Goal: Task Accomplishment & Management: Complete application form

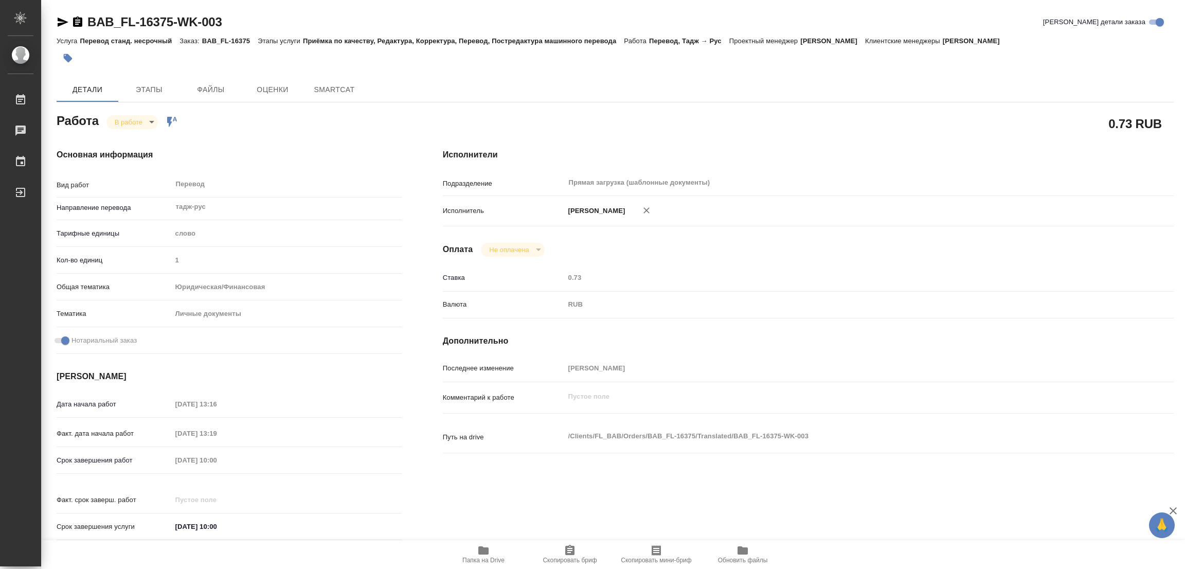
type textarea "x"
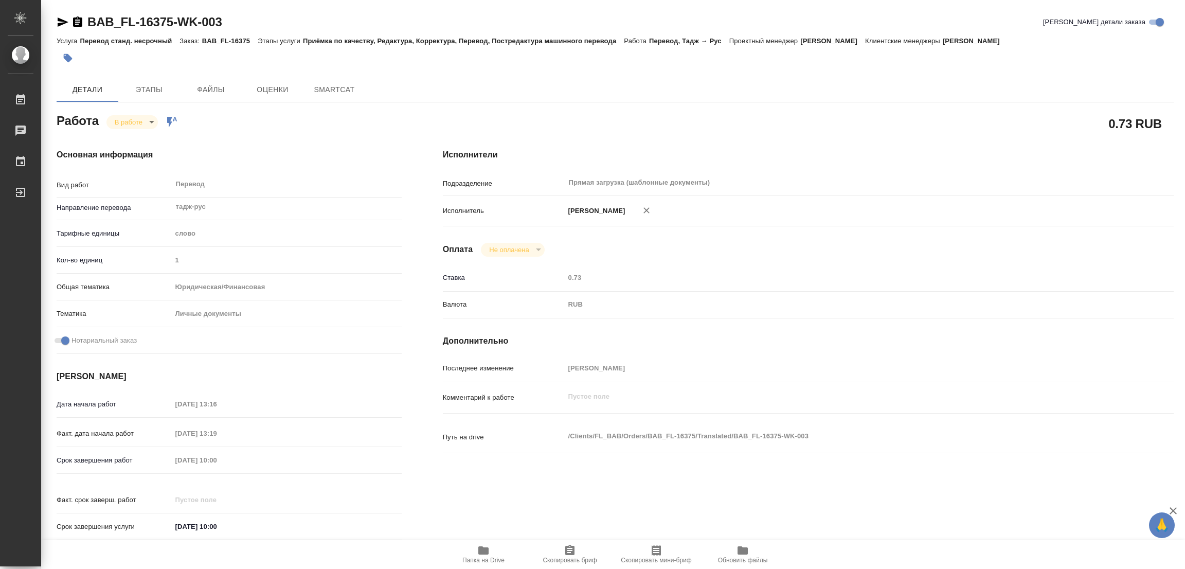
type textarea "x"
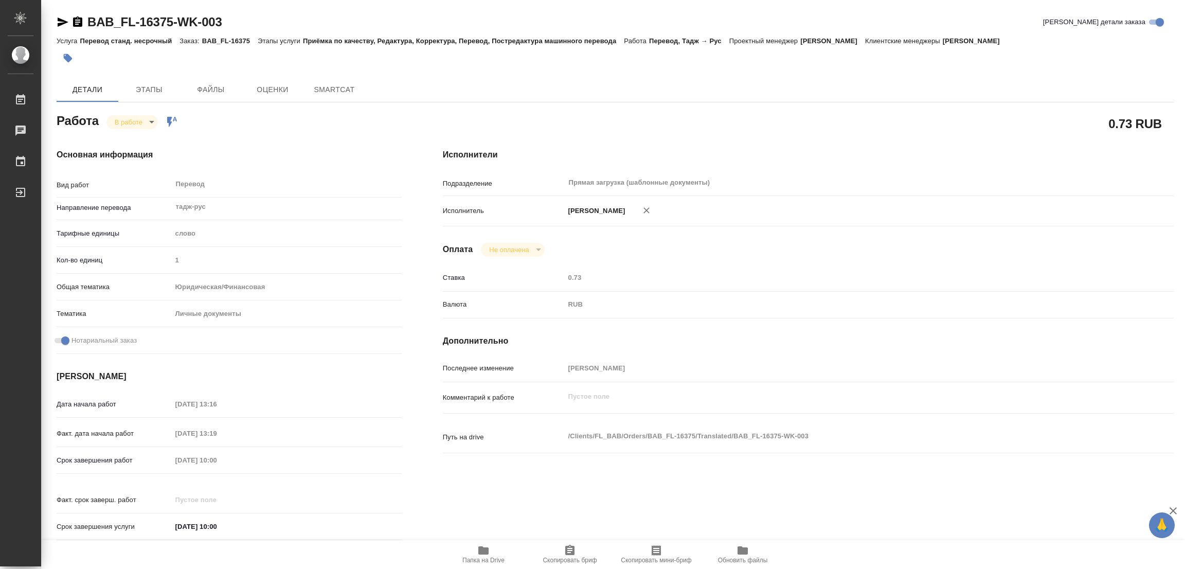
type textarea "x"
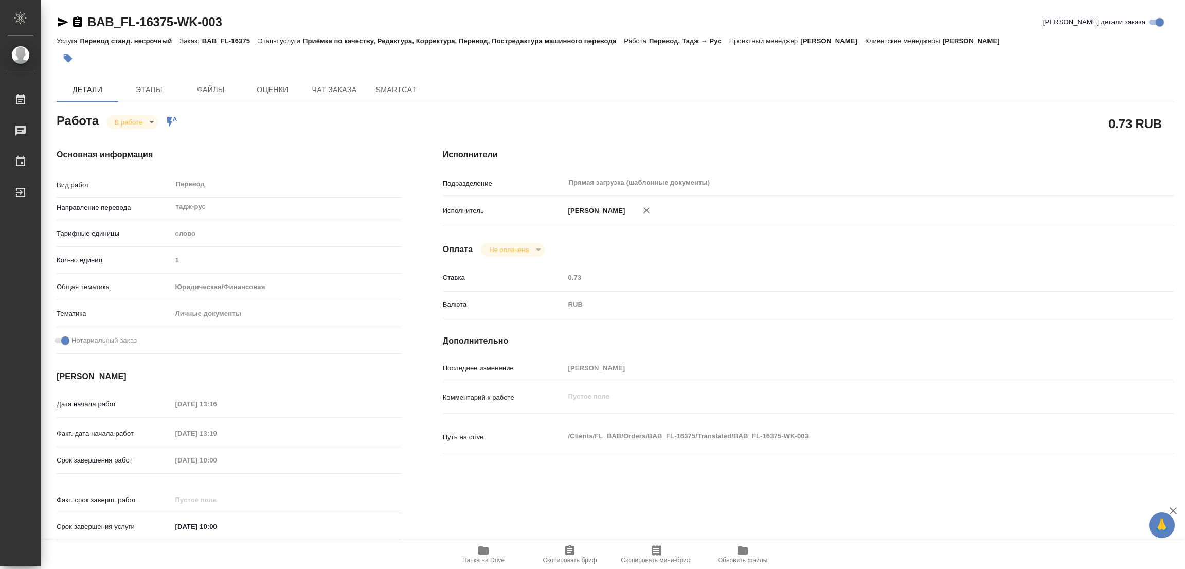
type textarea "x"
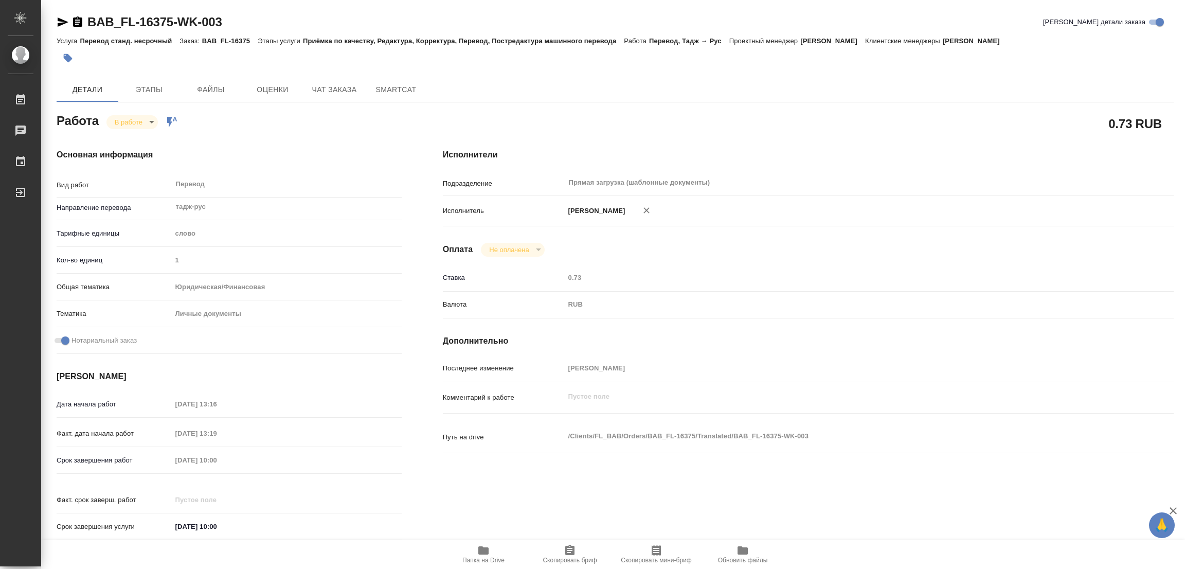
type textarea "x"
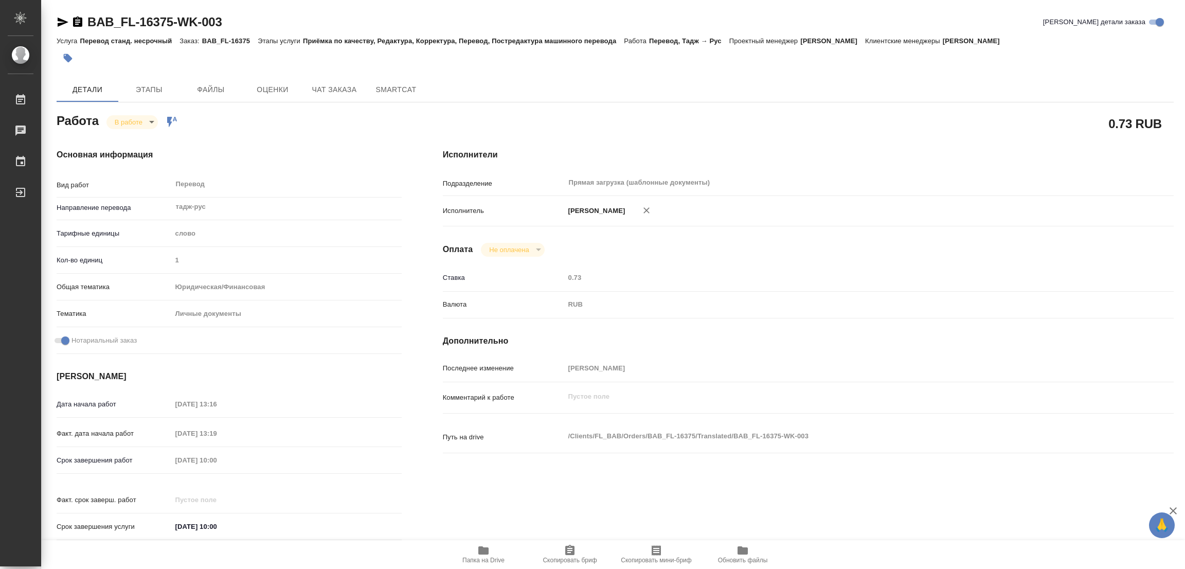
type textarea "x"
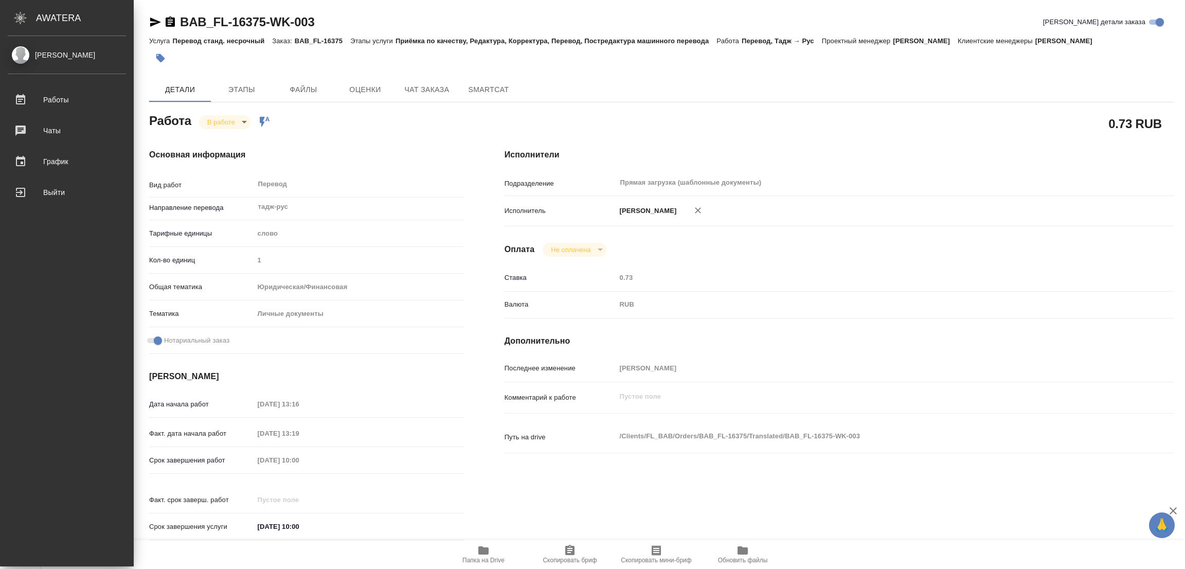
type textarea "x"
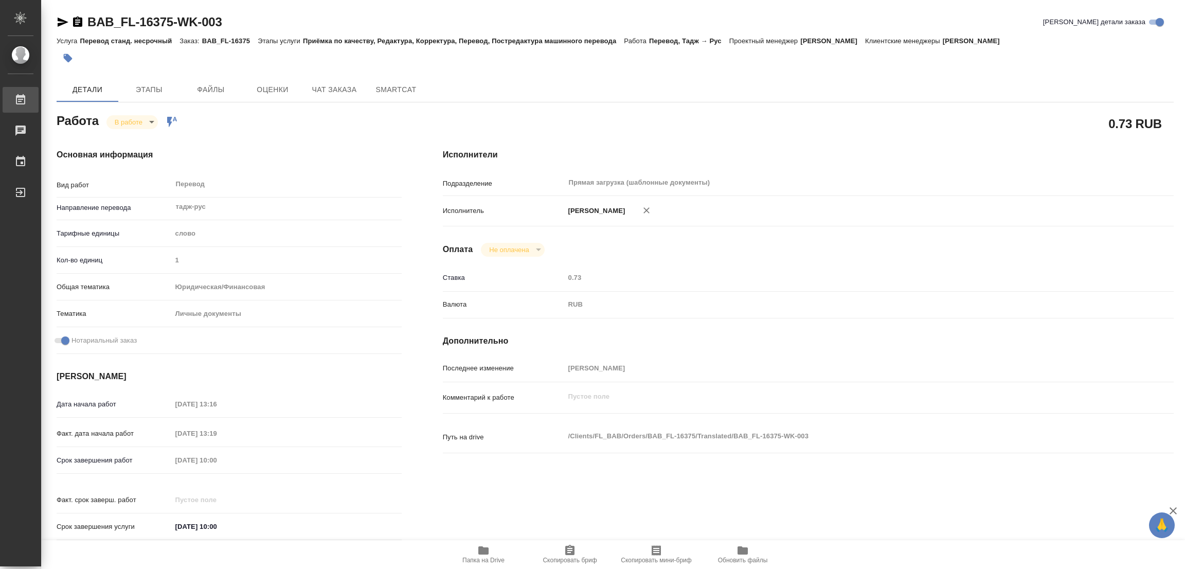
type textarea "x"
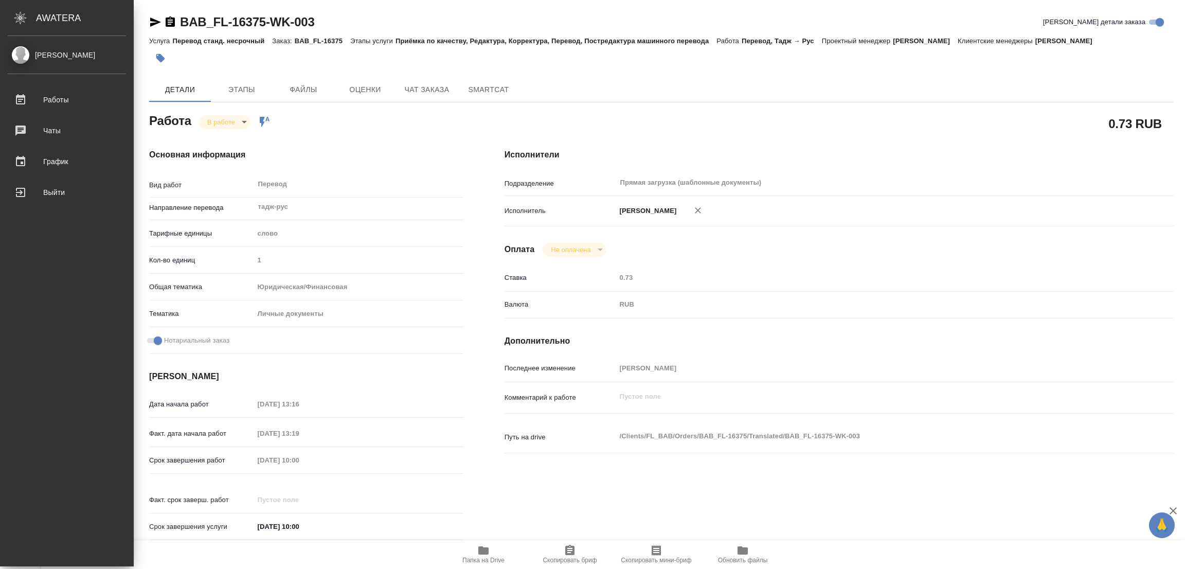
type textarea "x"
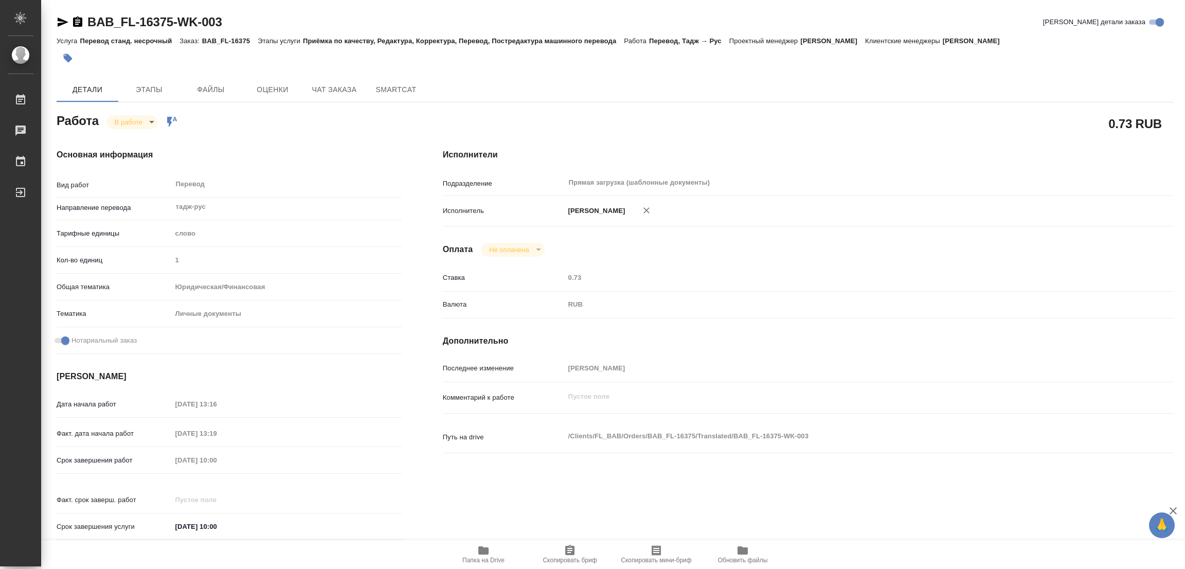
type textarea "x"
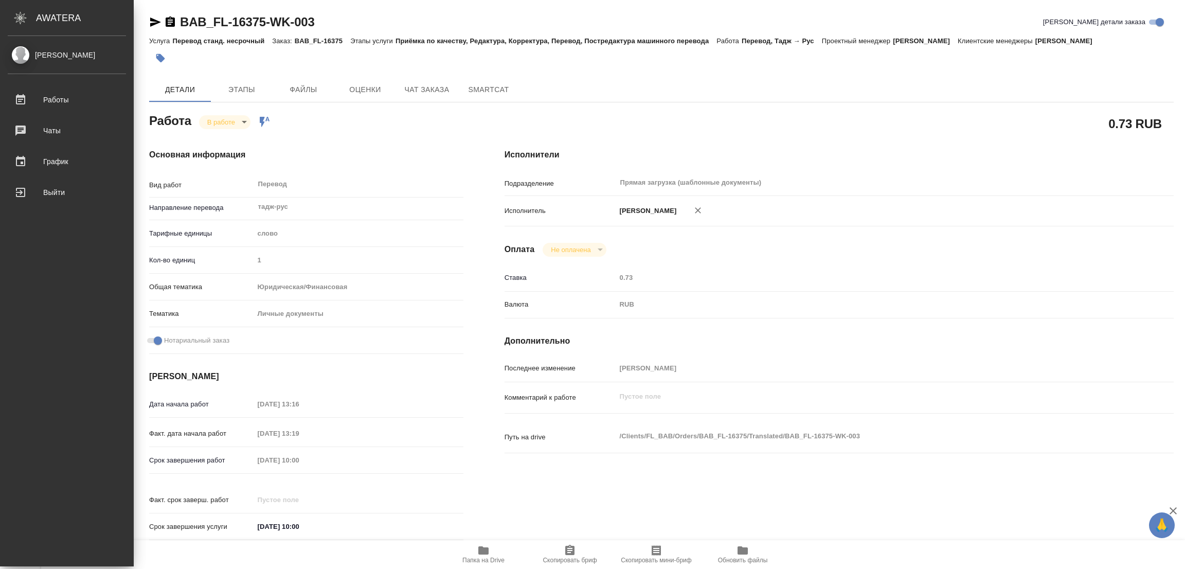
type textarea "x"
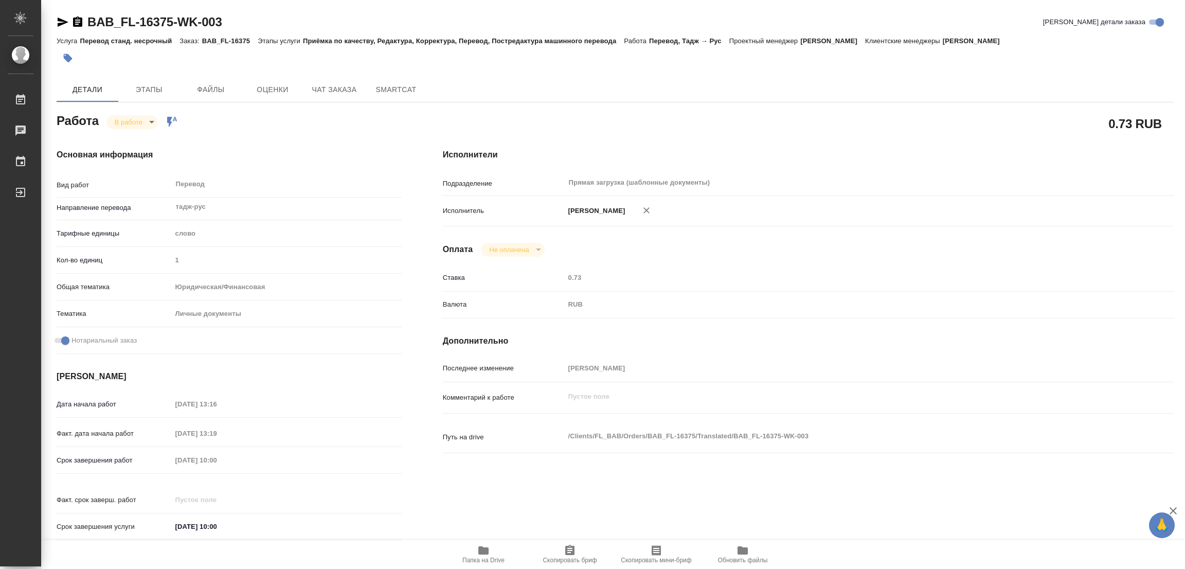
click at [484, 550] on icon "button" at bounding box center [483, 550] width 10 height 8
click at [122, 123] on body "🙏 .cls-1 fill:#fff; AWATERA [PERSON_NAME] Работы 0 Чаты График Выйти BAB_FL-163…" at bounding box center [592, 284] width 1185 height 569
click at [123, 137] on button "Выполнен" at bounding box center [134, 139] width 38 height 11
type textarea "x"
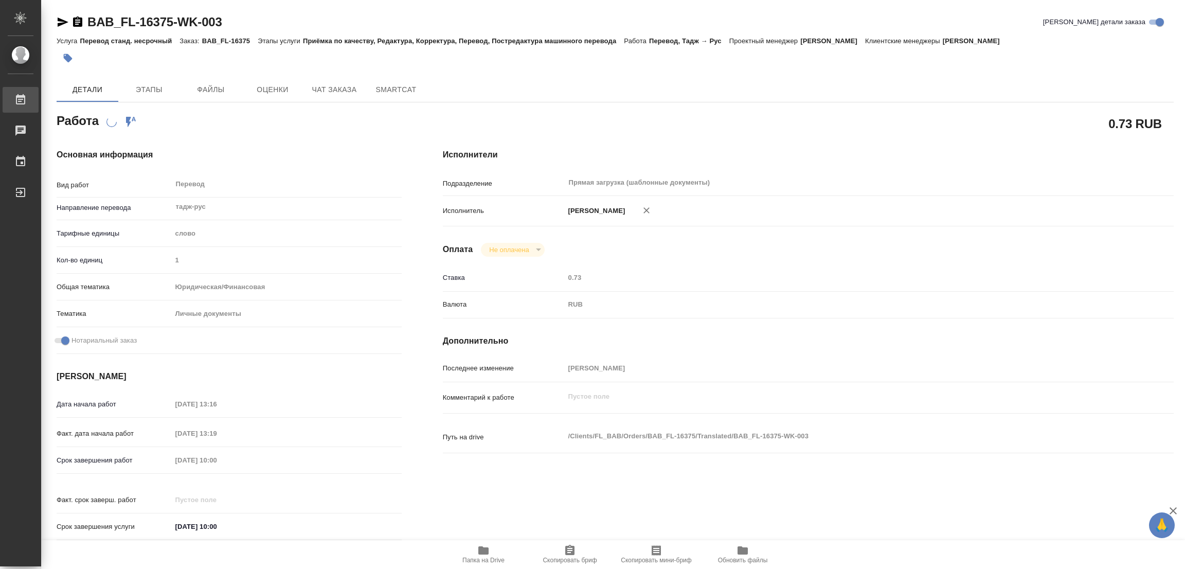
type textarea "x"
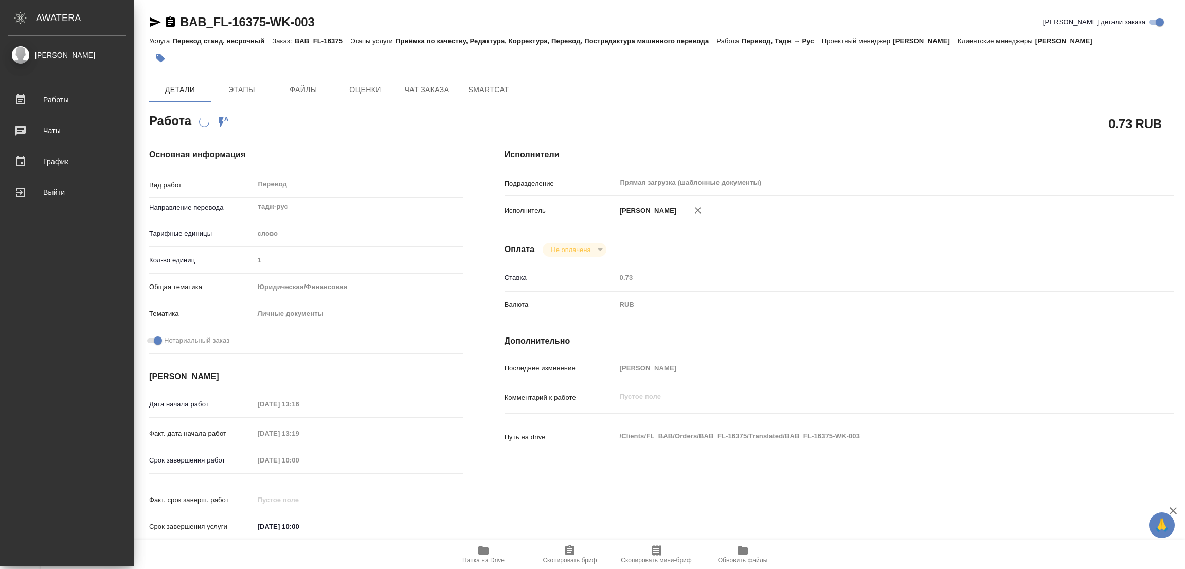
type textarea "x"
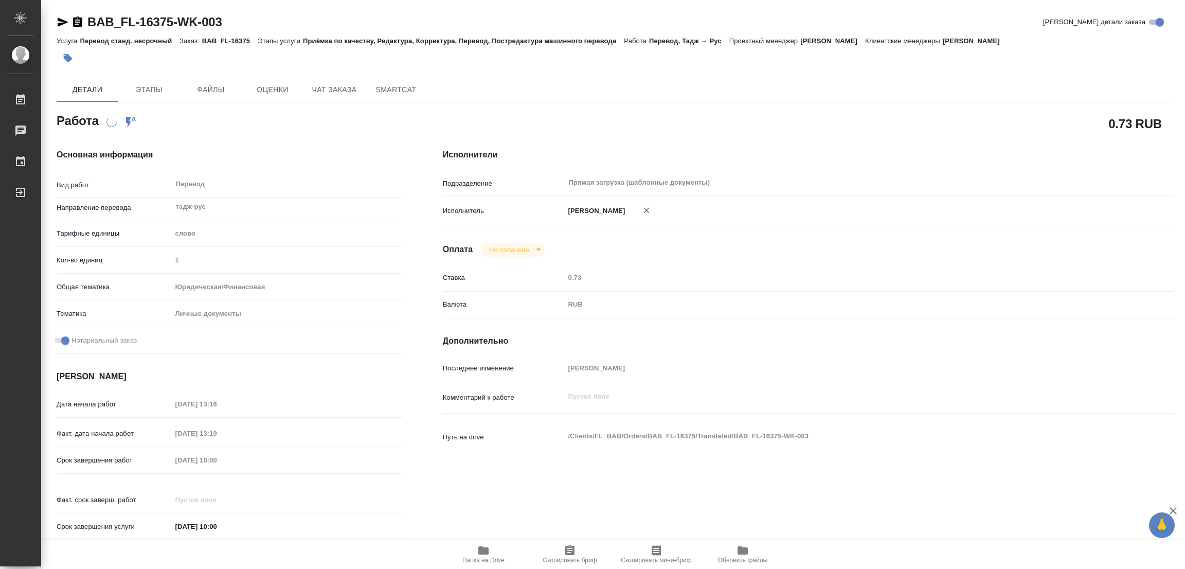
click at [67, 57] on icon "button" at bounding box center [68, 58] width 9 height 9
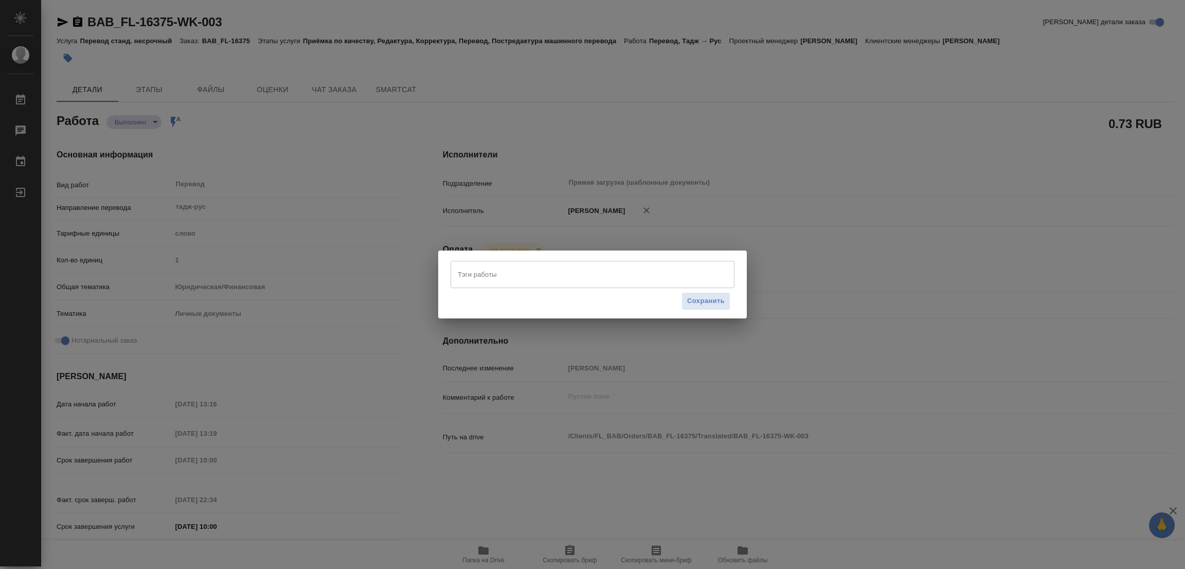
type textarea "x"
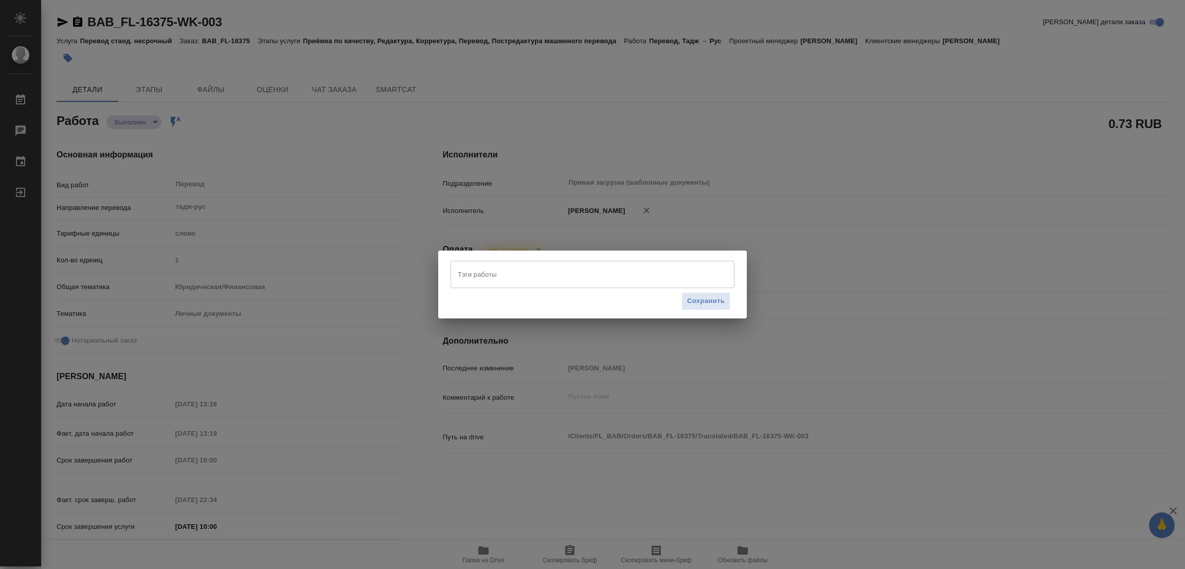
type textarea "x"
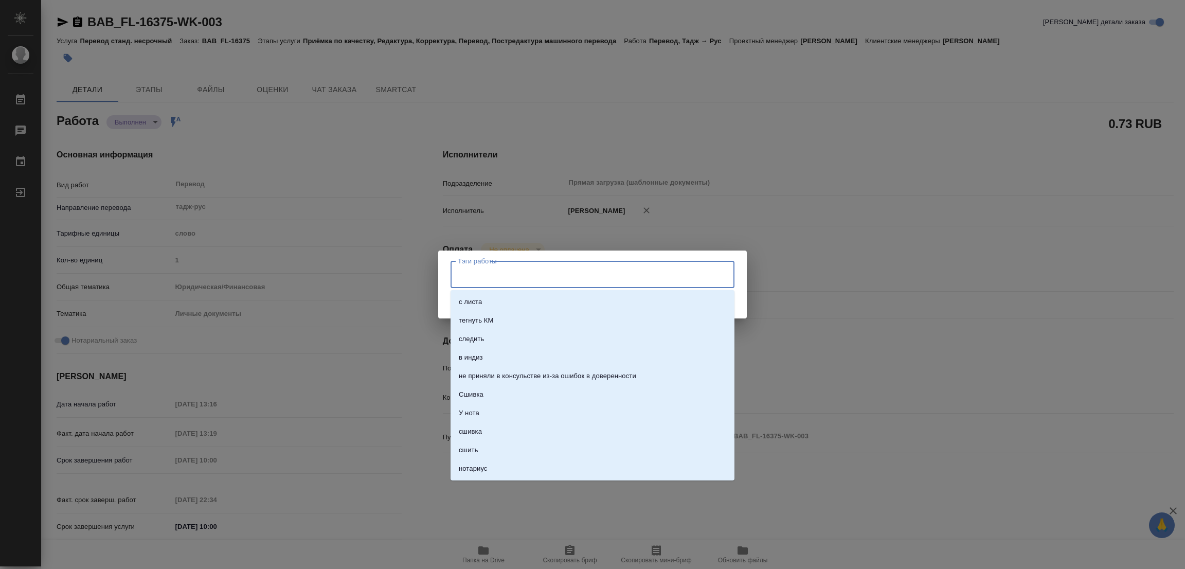
click at [476, 279] on input "Тэги работы" at bounding box center [582, 273] width 255 height 17
type textarea "x"
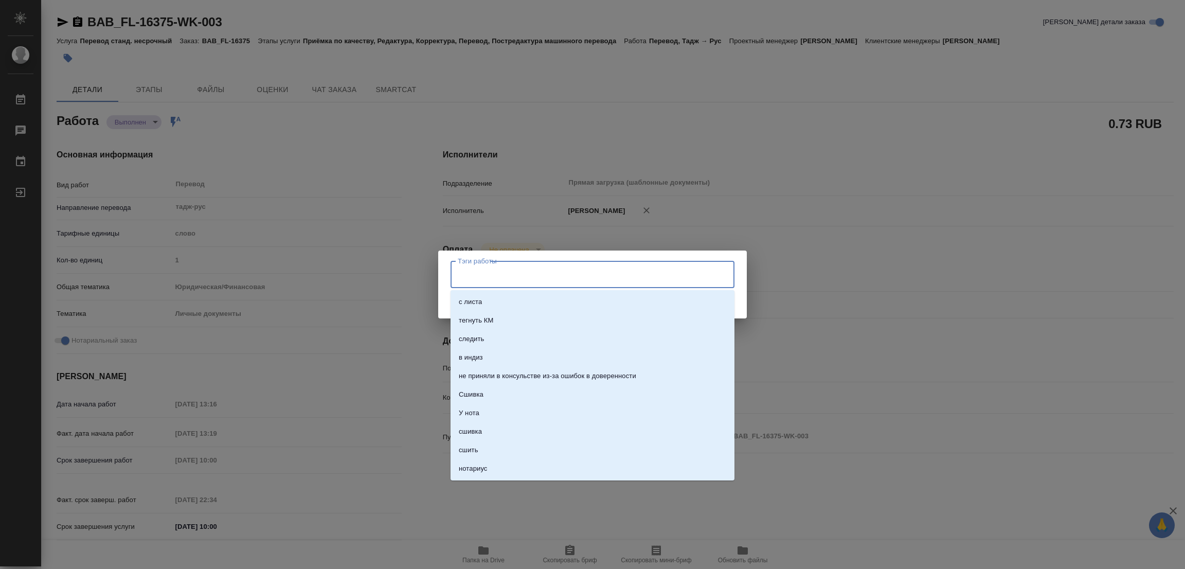
type textarea "x"
type input "стат: 125"
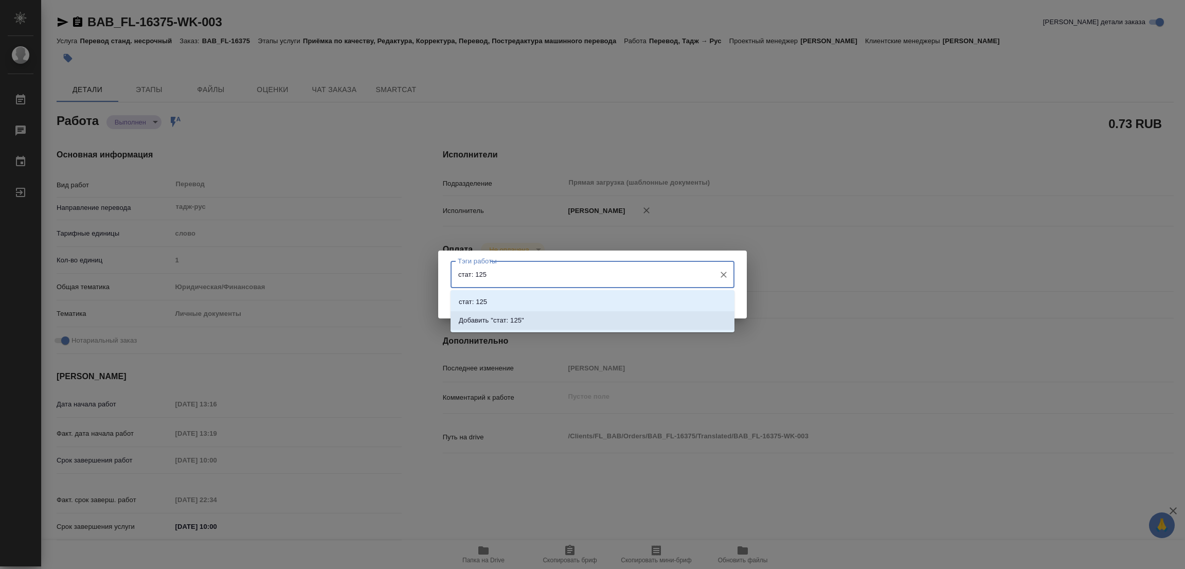
click at [508, 319] on p "Добавить "стат: 125"" at bounding box center [491, 320] width 65 height 10
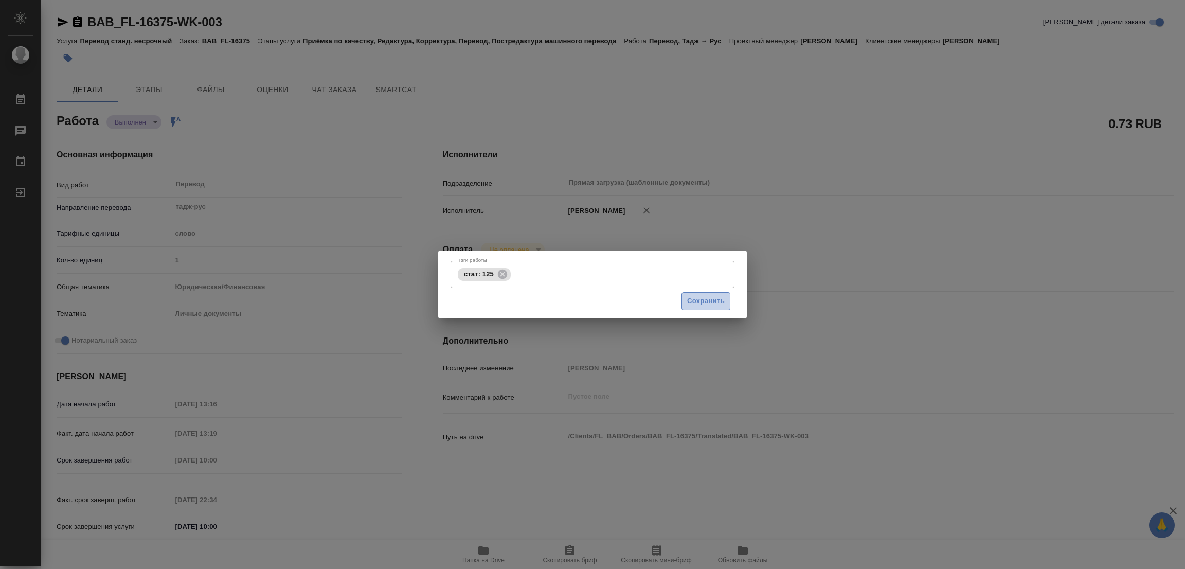
click at [702, 293] on button "Сохранить" at bounding box center [705, 301] width 49 height 18
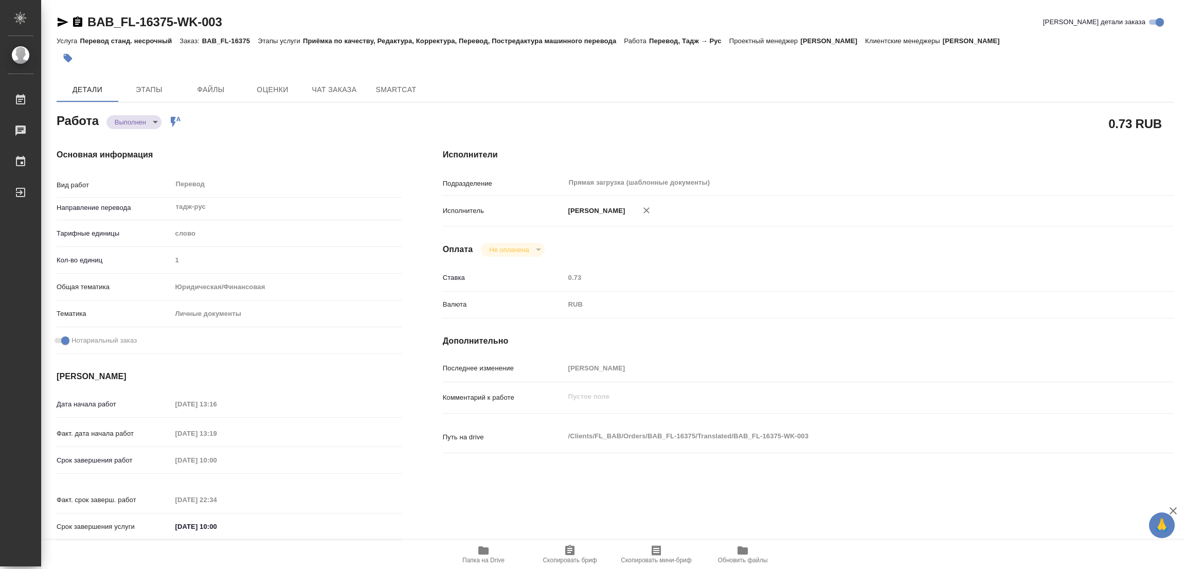
type input "completed"
type textarea "Перевод"
type textarea "x"
type input "тадж-рус"
type input "5a8b1489cc6b4906c91bfd90"
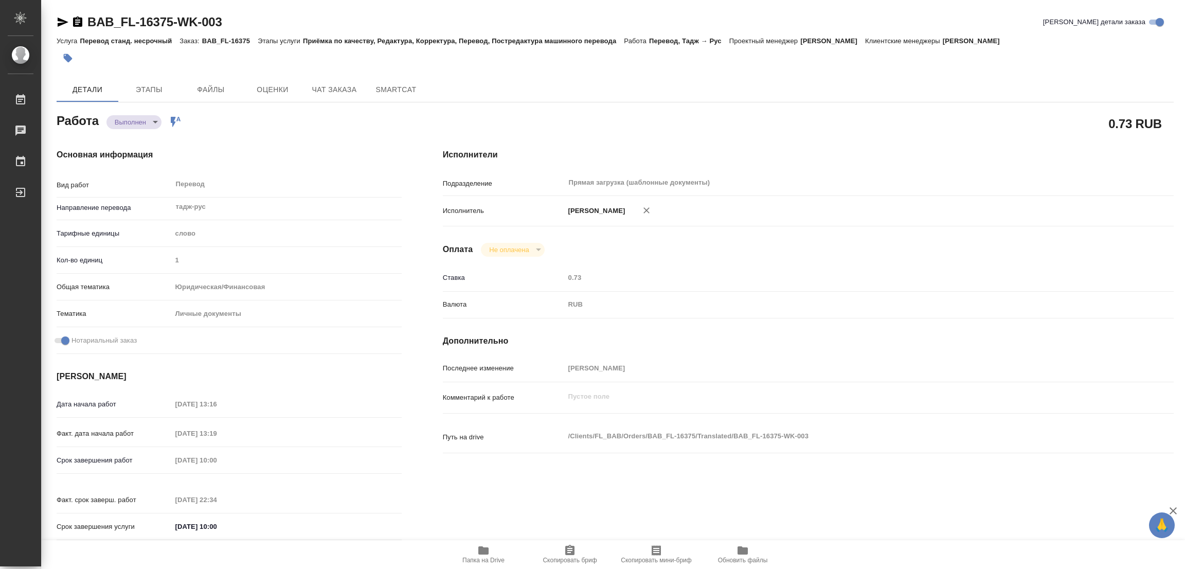
type input "1"
type input "yr-fn"
type input "5a8b8b956a9677013d343cfe"
checkbox input "true"
type input "[DATE] 13:16"
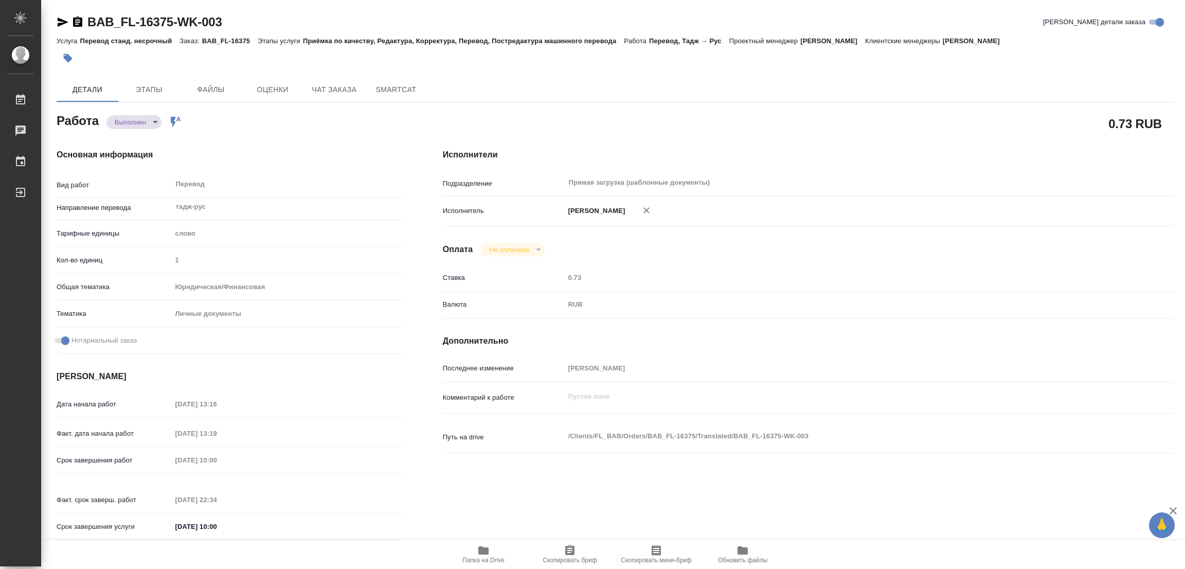
type input "[DATE] 13:19"
type input "[DATE] 10:00"
type input "[DATE] 22:34"
type input "[DATE] 10:00"
type input "Прямая загрузка (шаблонные документы)"
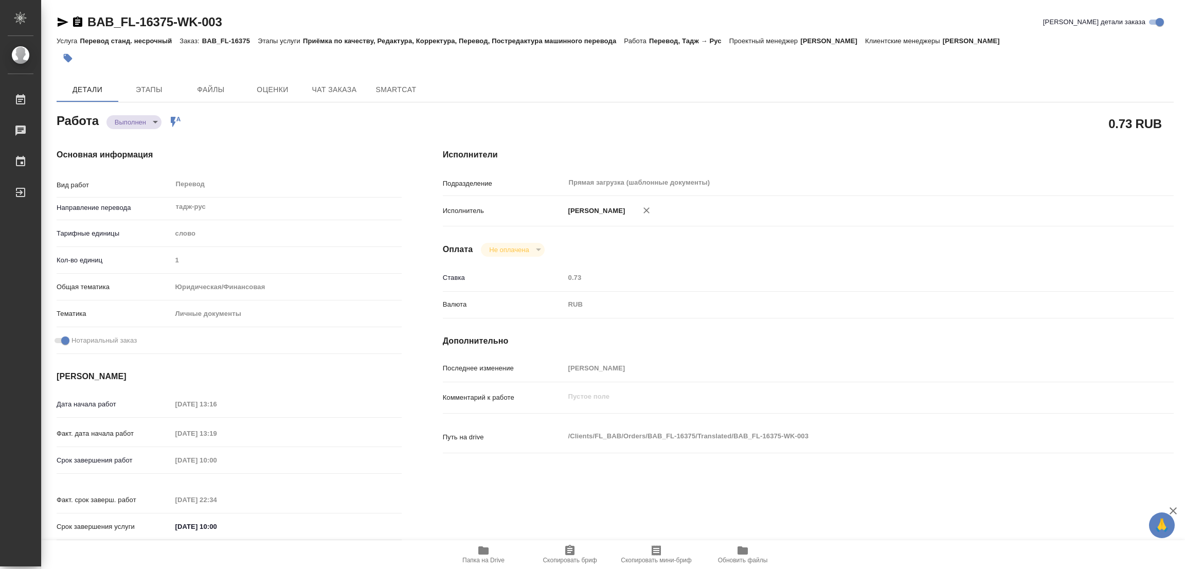
type input "notPayed"
type input "0.73"
type input "RUB"
type input "[PERSON_NAME]"
type textarea "x"
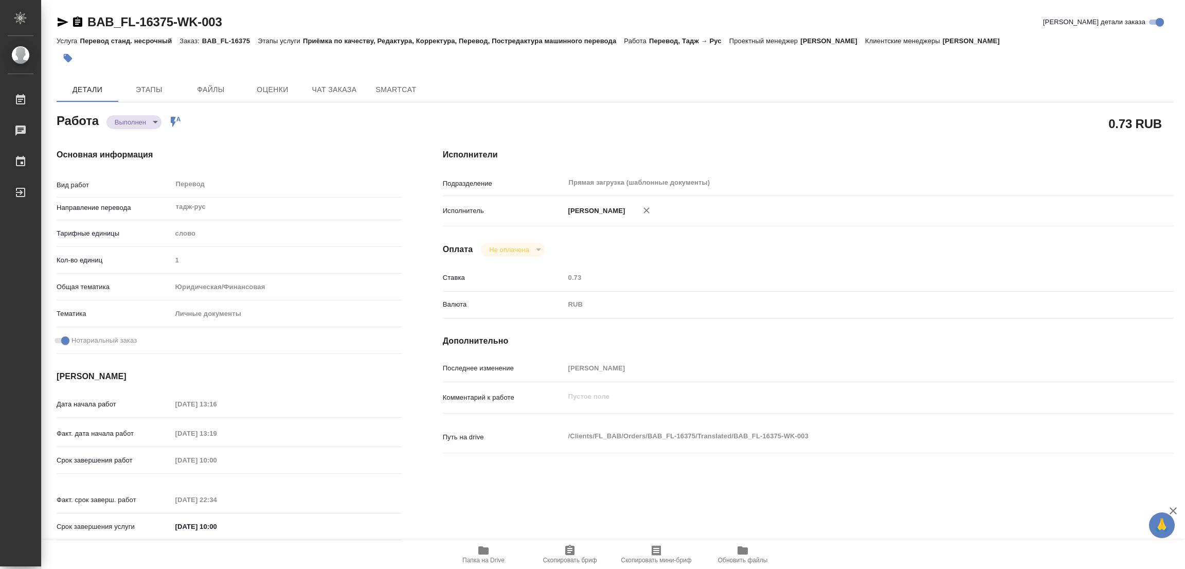
type textarea "/Clients/FL_BAB/Orders/BAB_FL-16375/Translated/BAB_FL-16375-WK-003"
type textarea "x"
type input "BAB_FL-16375"
type input "Перевод станд. несрочный"
type input "Приёмка по качеству, Редактура, Корректура, Перевод, Постредактура машинного пе…"
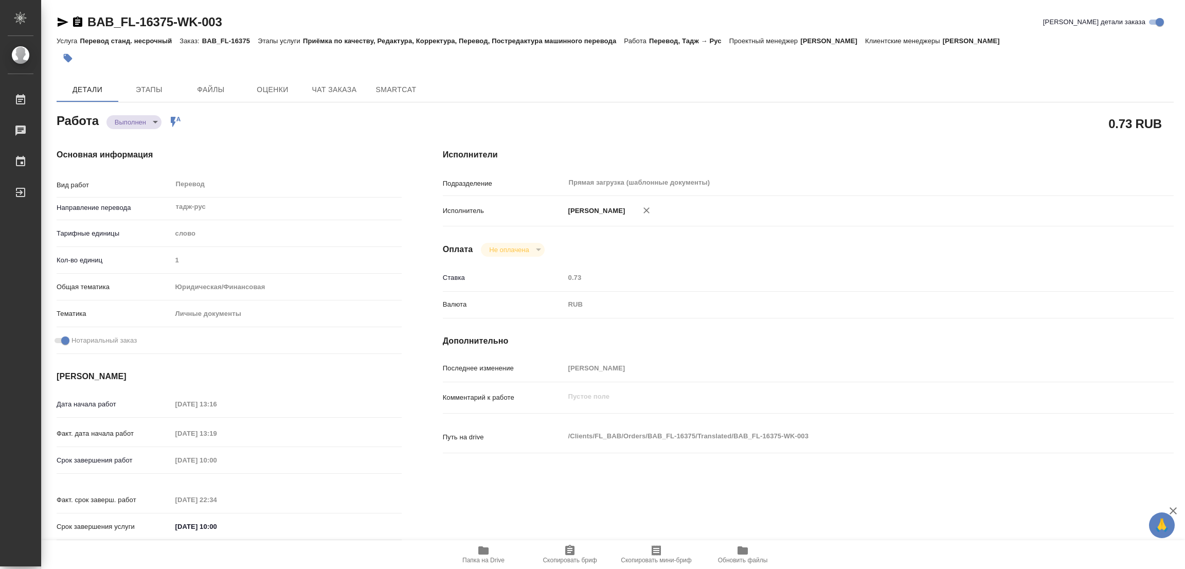
type input "[PERSON_NAME]"
type input "/Clients/FL_BAB/Orders/BAB_FL-16375"
type textarea "x"
type textarea "для школы, особых требований нет"
type textarea "x"
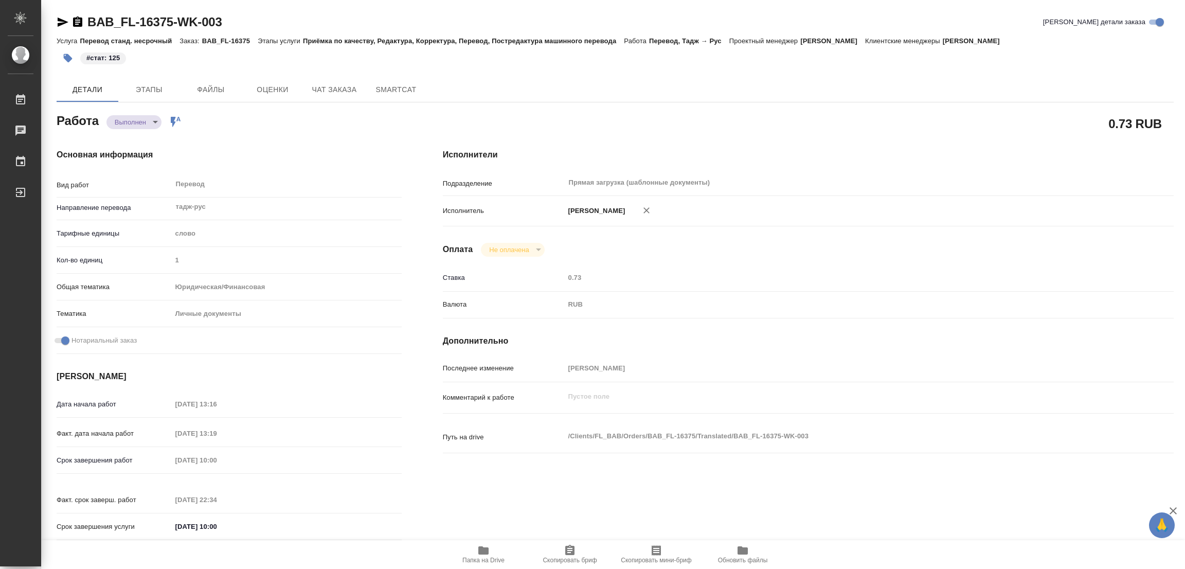
type textarea "x"
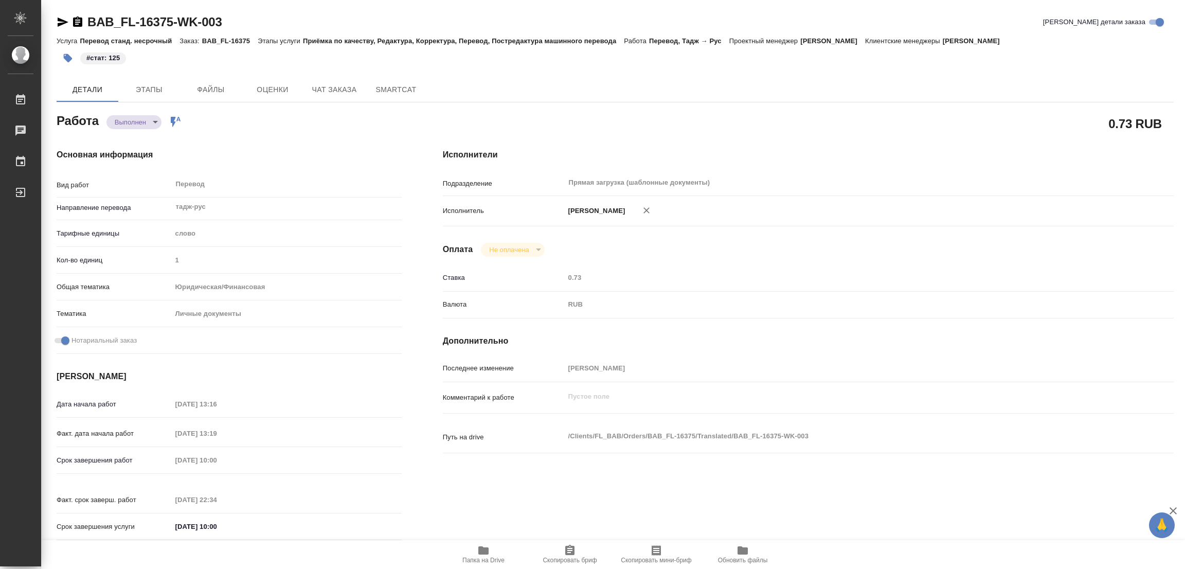
type textarea "x"
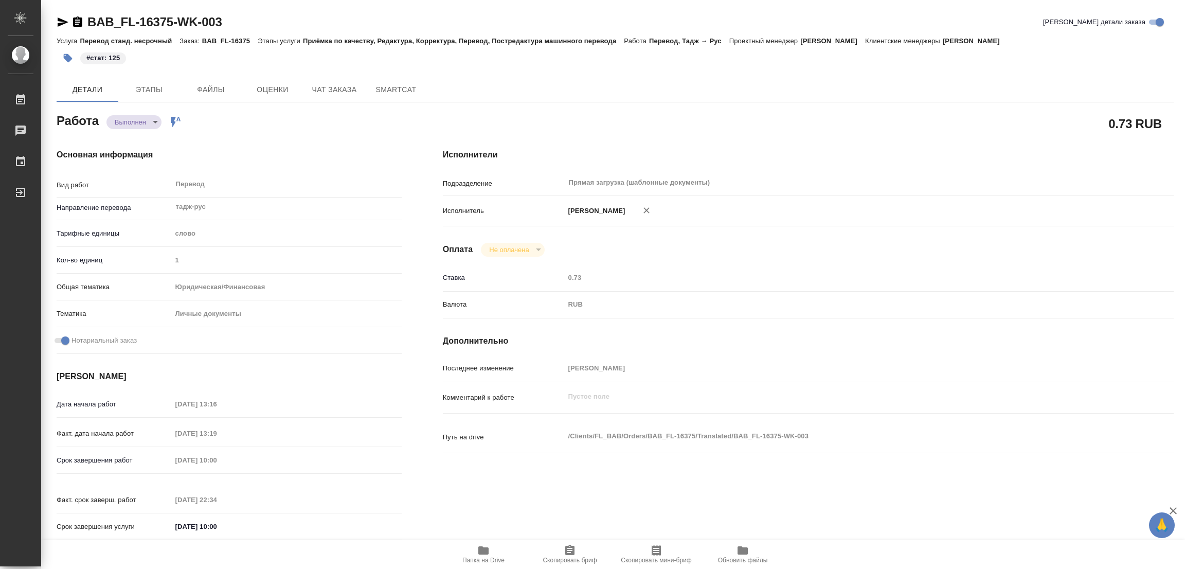
type textarea "x"
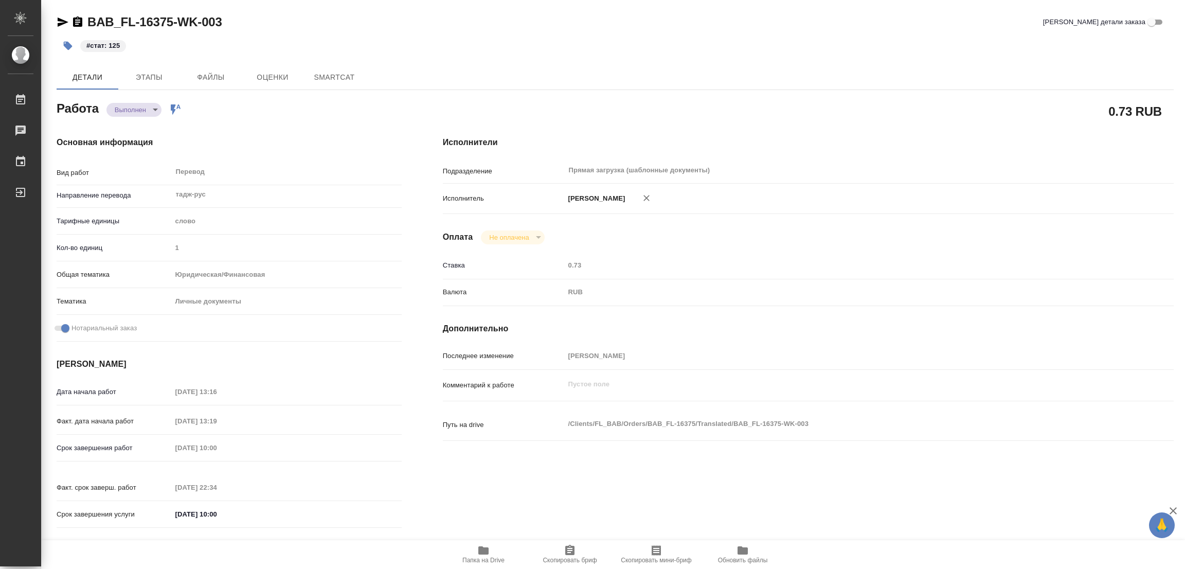
type textarea "x"
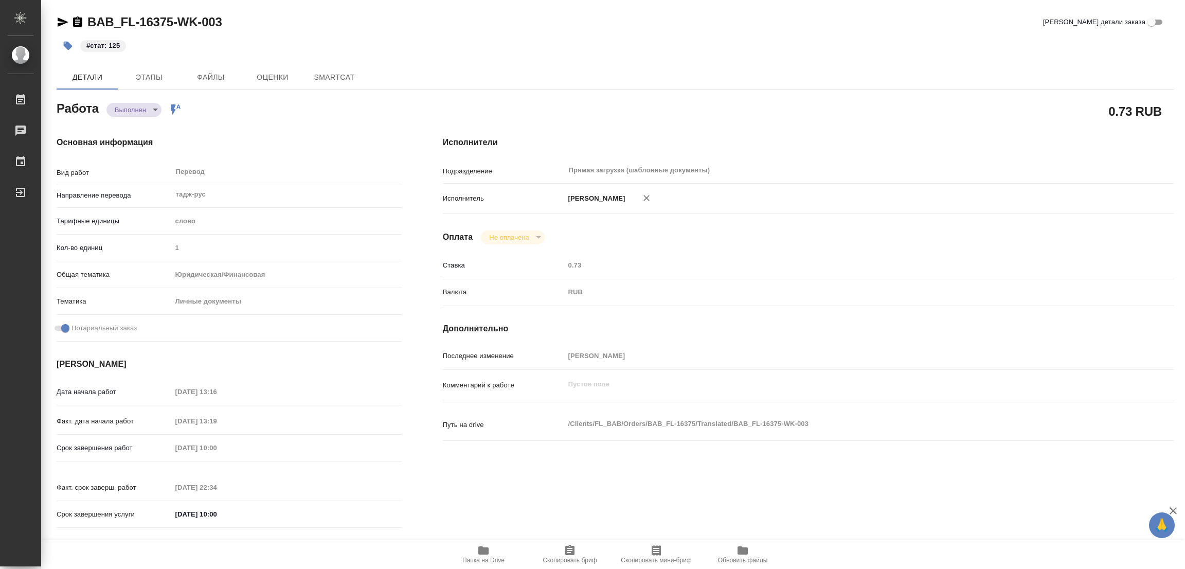
type textarea "x"
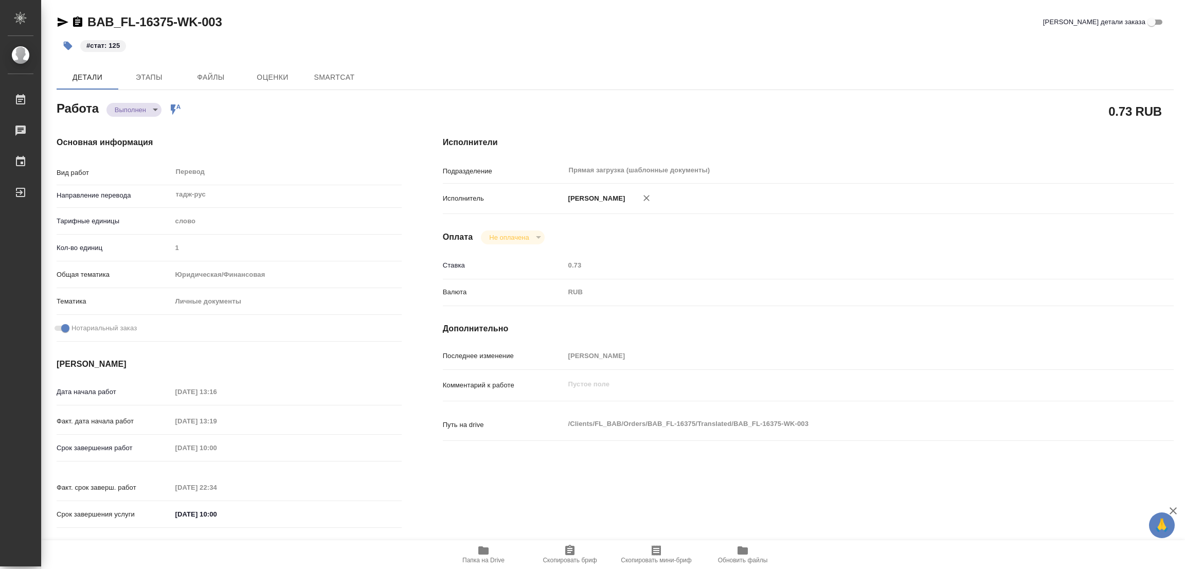
type textarea "x"
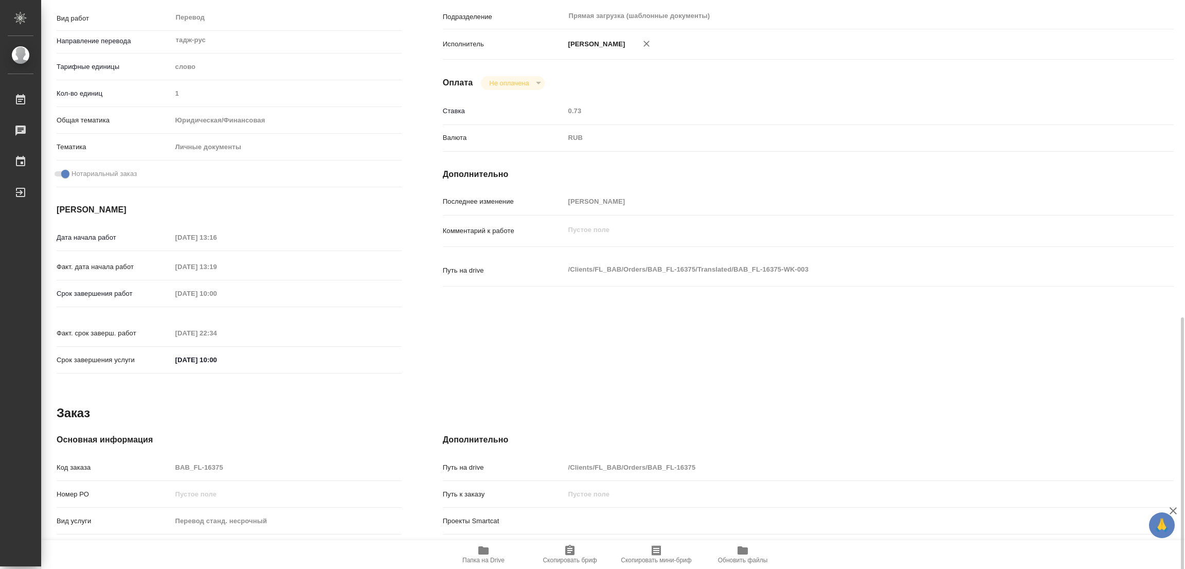
scroll to position [283, 0]
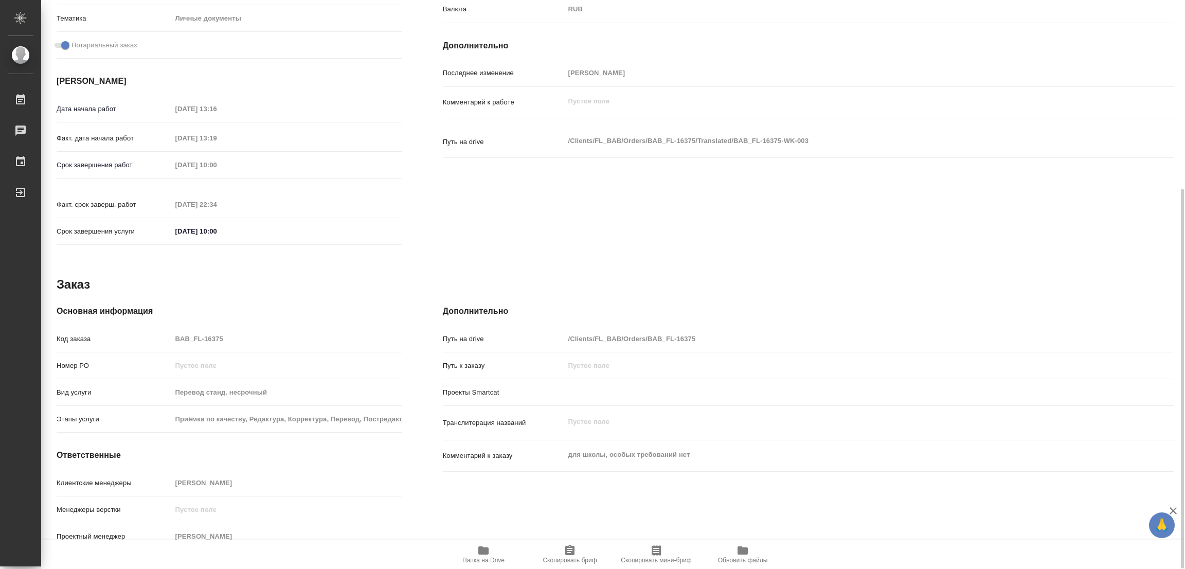
type textarea "x"
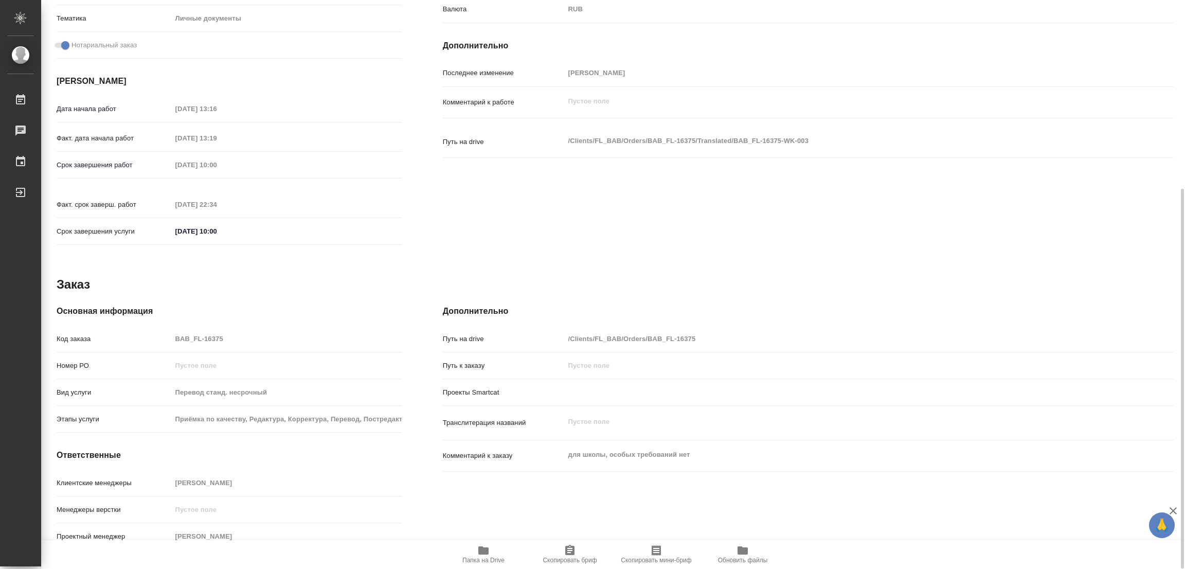
type textarea "x"
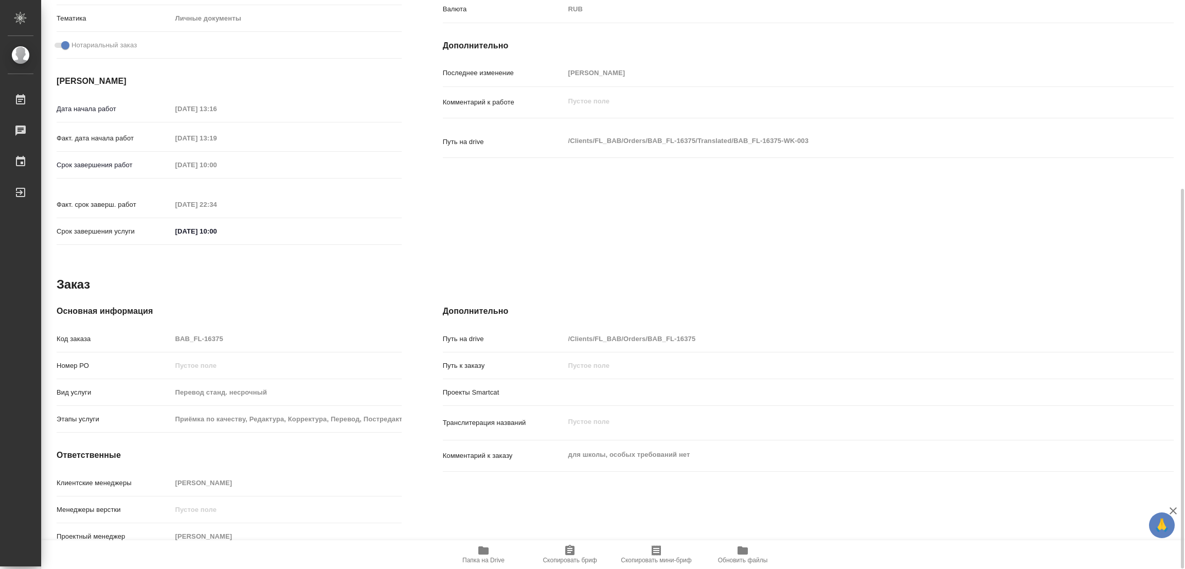
scroll to position [0, 0]
